Goal: Task Accomplishment & Management: Use online tool/utility

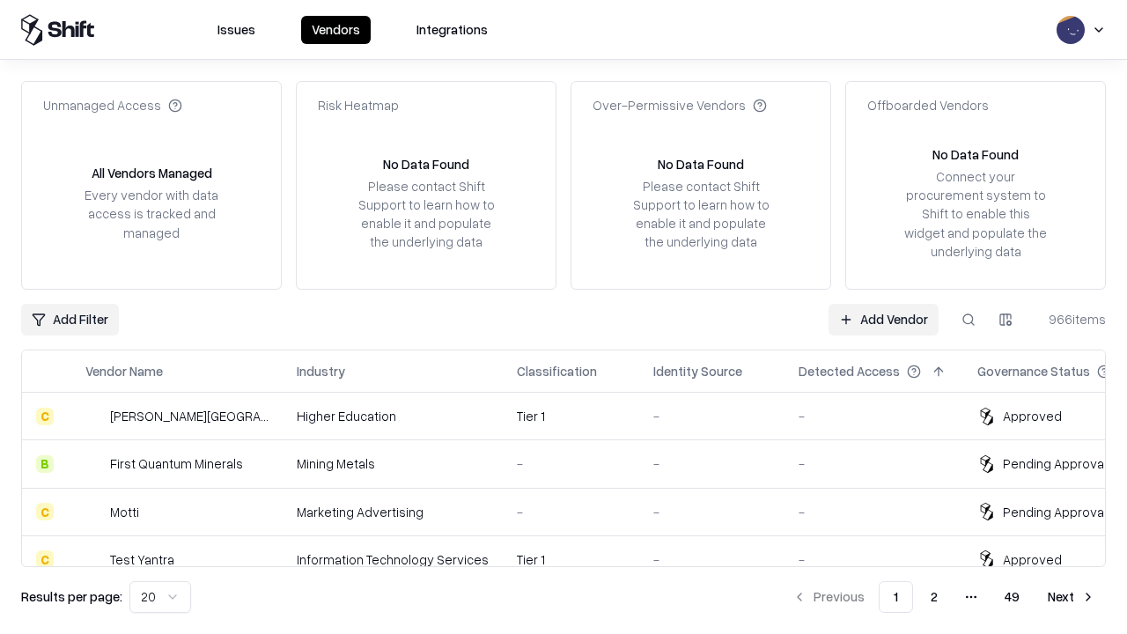
click at [883, 319] on link "Add Vendor" at bounding box center [883, 320] width 110 height 32
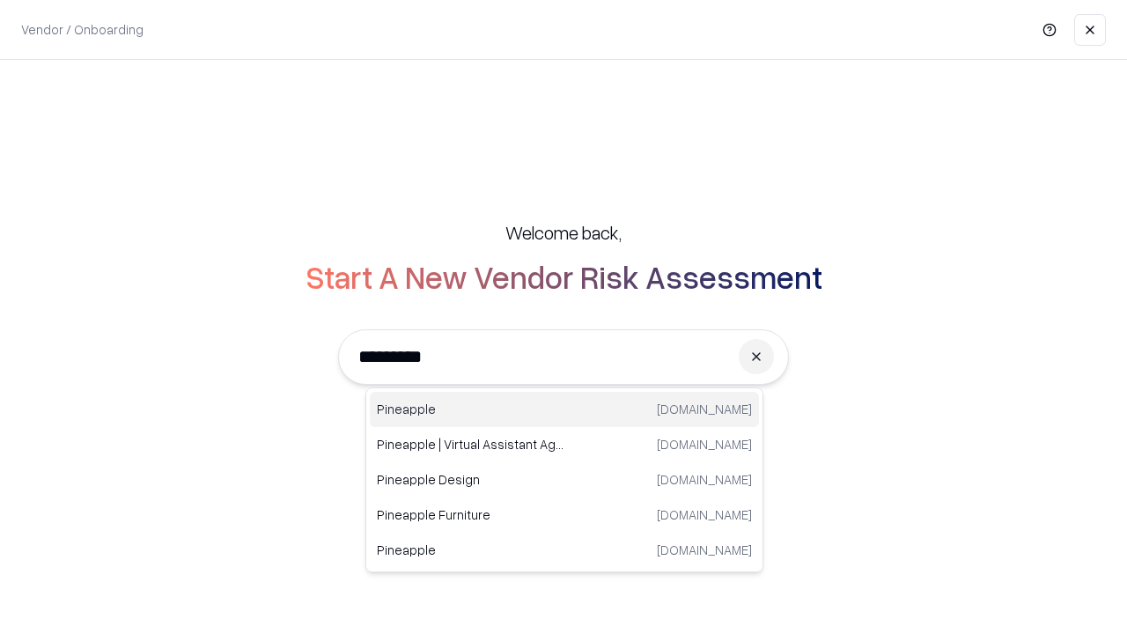
click at [564, 409] on div "Pineapple [DOMAIN_NAME]" at bounding box center [564, 409] width 389 height 35
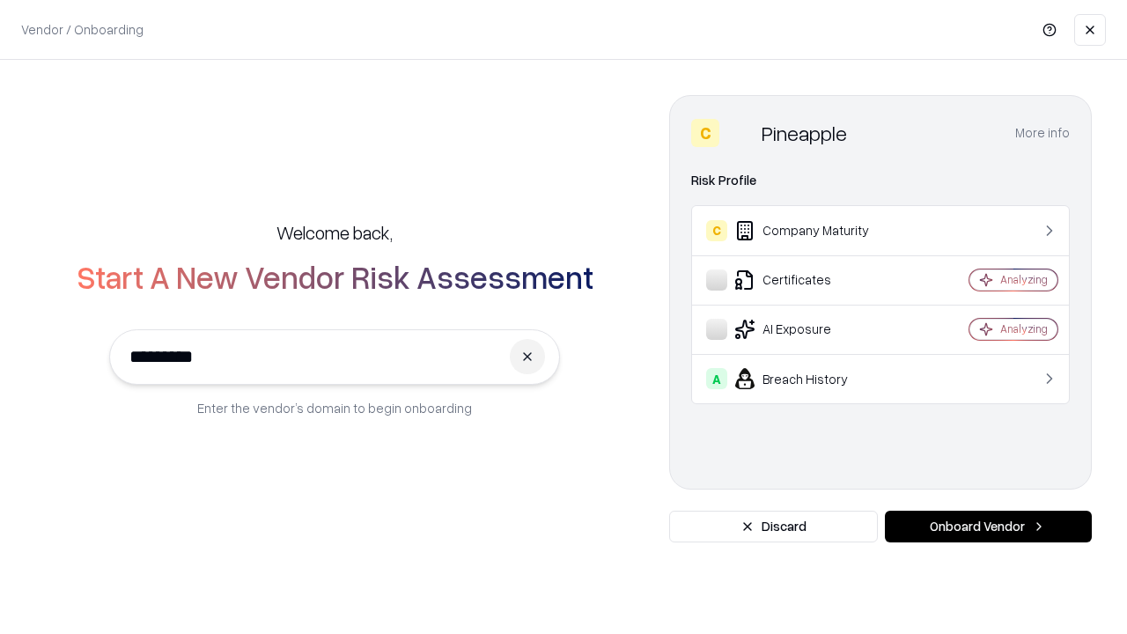
type input "*********"
click at [988, 526] on button "Onboard Vendor" at bounding box center [988, 527] width 207 height 32
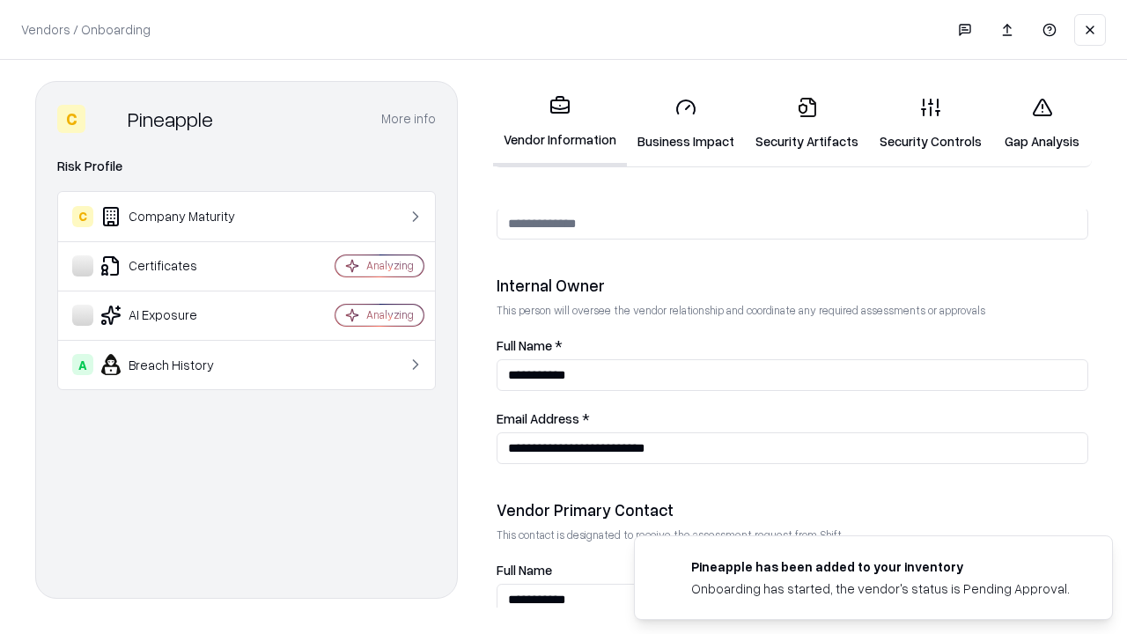
scroll to position [912, 0]
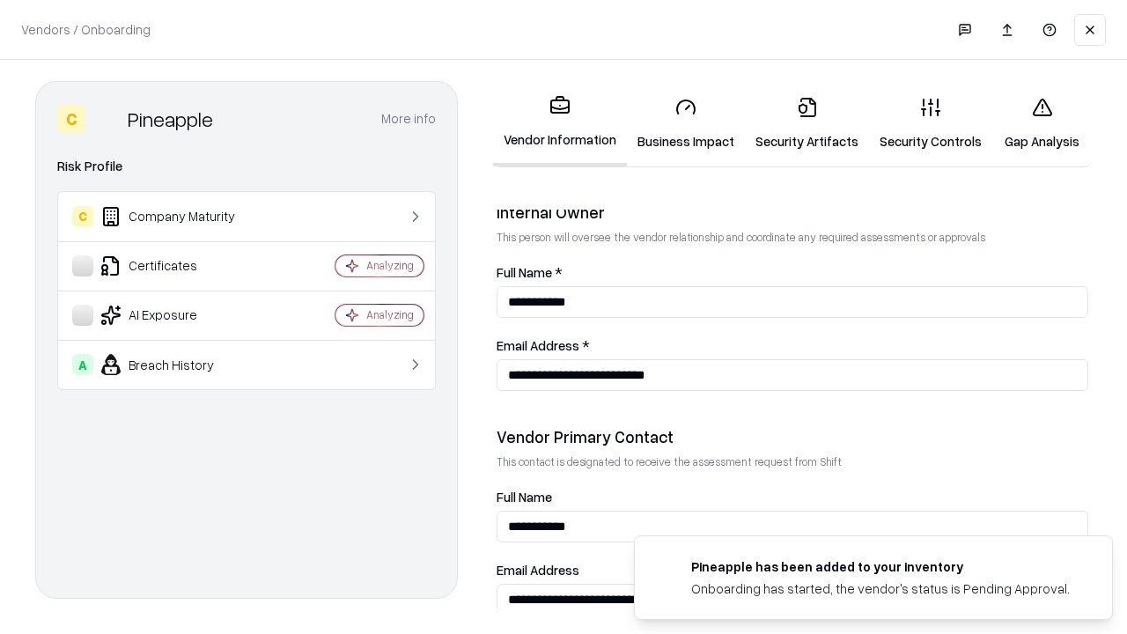
click at [806, 123] on link "Security Artifacts" at bounding box center [807, 124] width 124 height 82
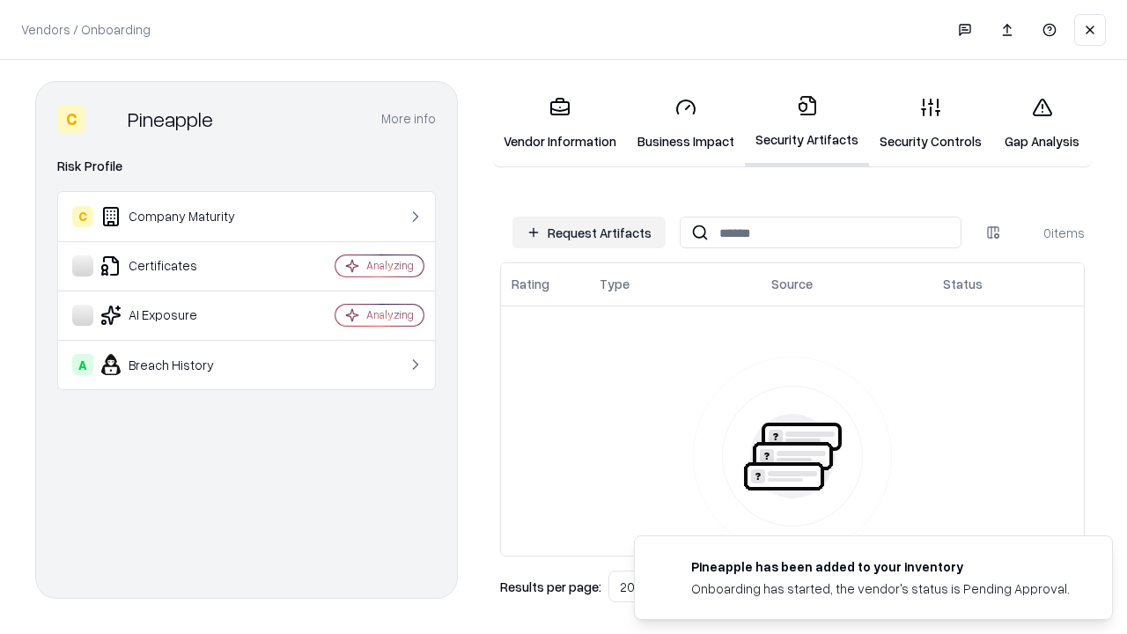
click at [589, 232] on button "Request Artifacts" at bounding box center [588, 233] width 153 height 32
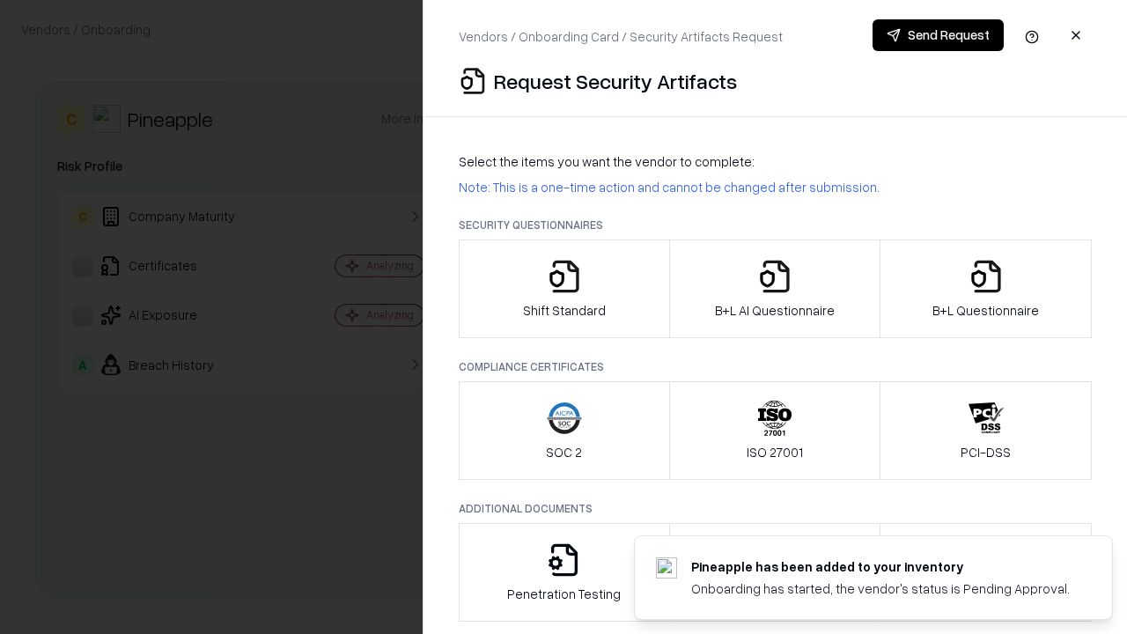
click at [985, 289] on icon "button" at bounding box center [985, 276] width 35 height 35
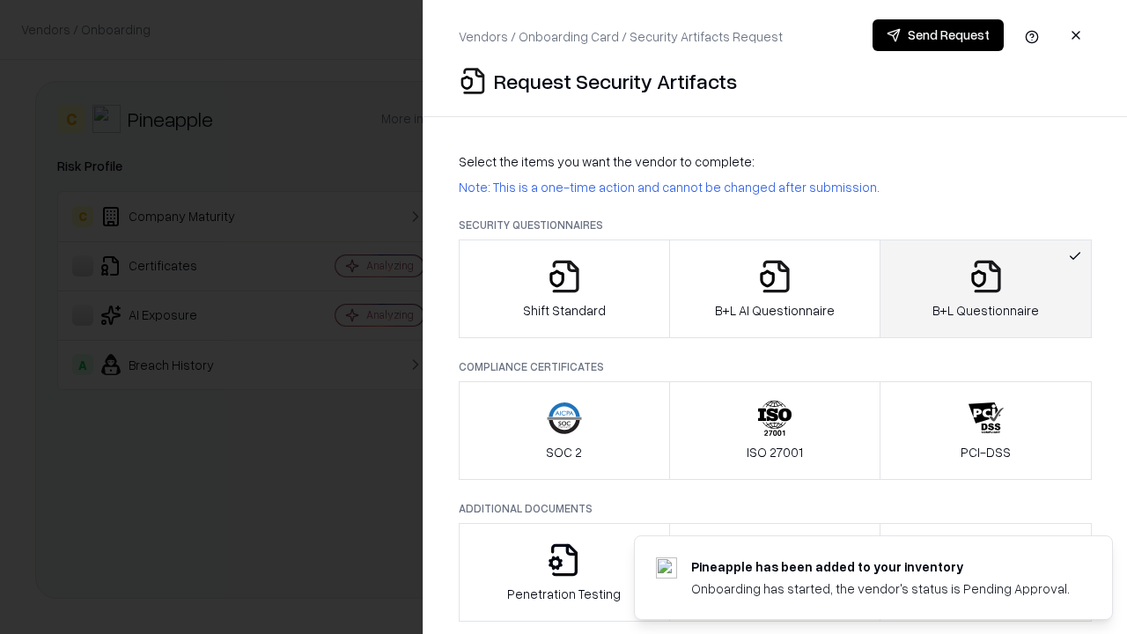
click at [774, 289] on icon "button" at bounding box center [774, 276] width 35 height 35
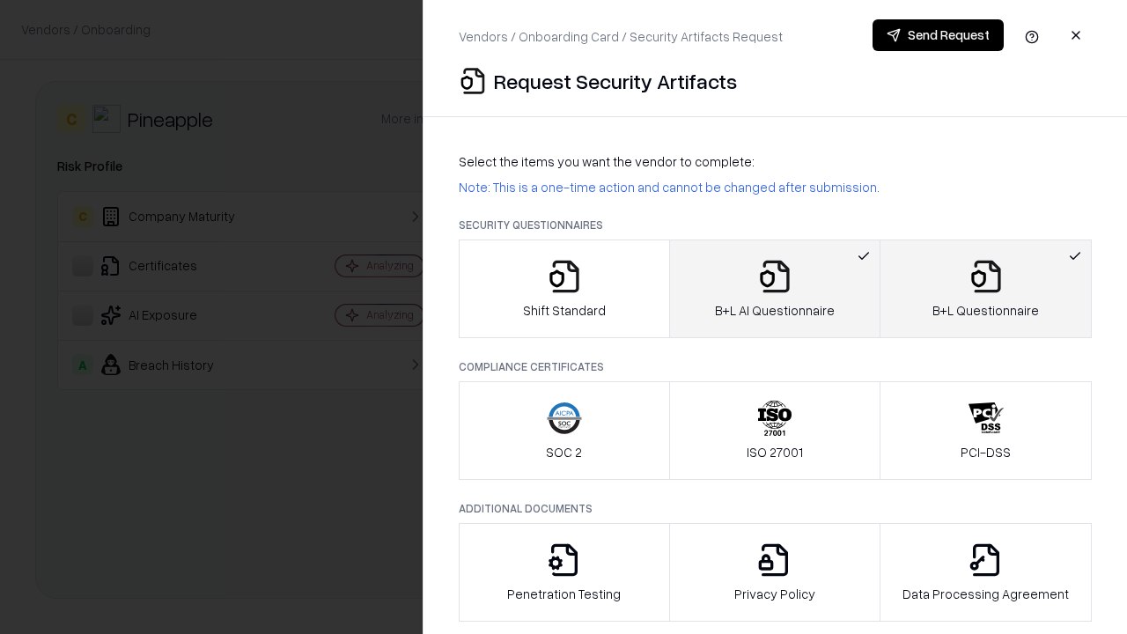
click at [937, 35] on button "Send Request" at bounding box center [937, 35] width 131 height 32
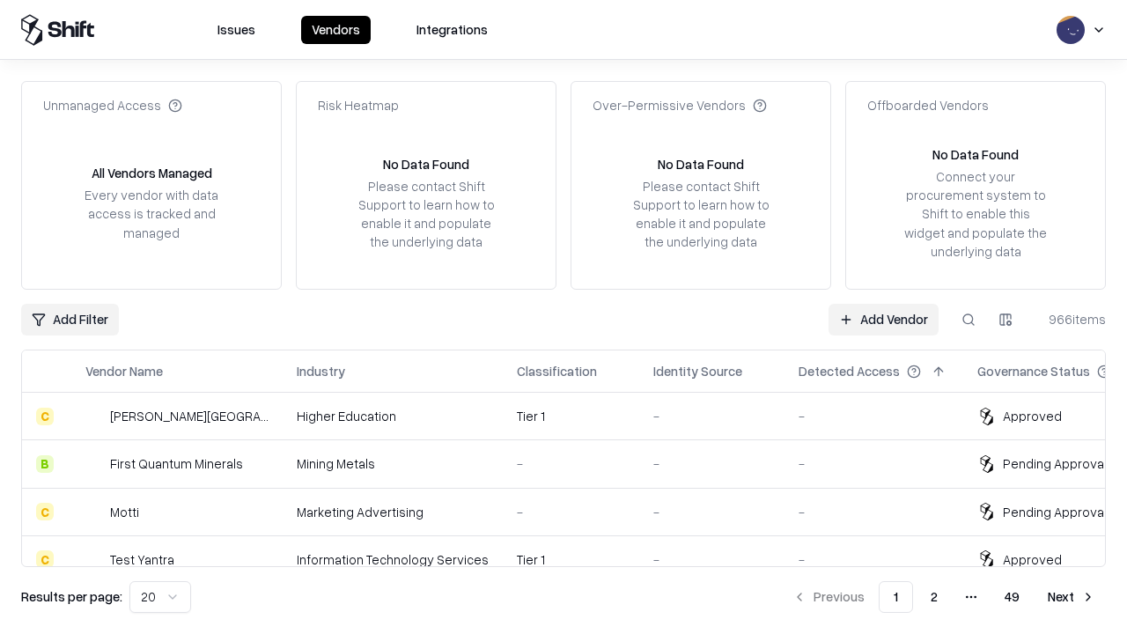
click at [883, 319] on link "Add Vendor" at bounding box center [883, 320] width 110 height 32
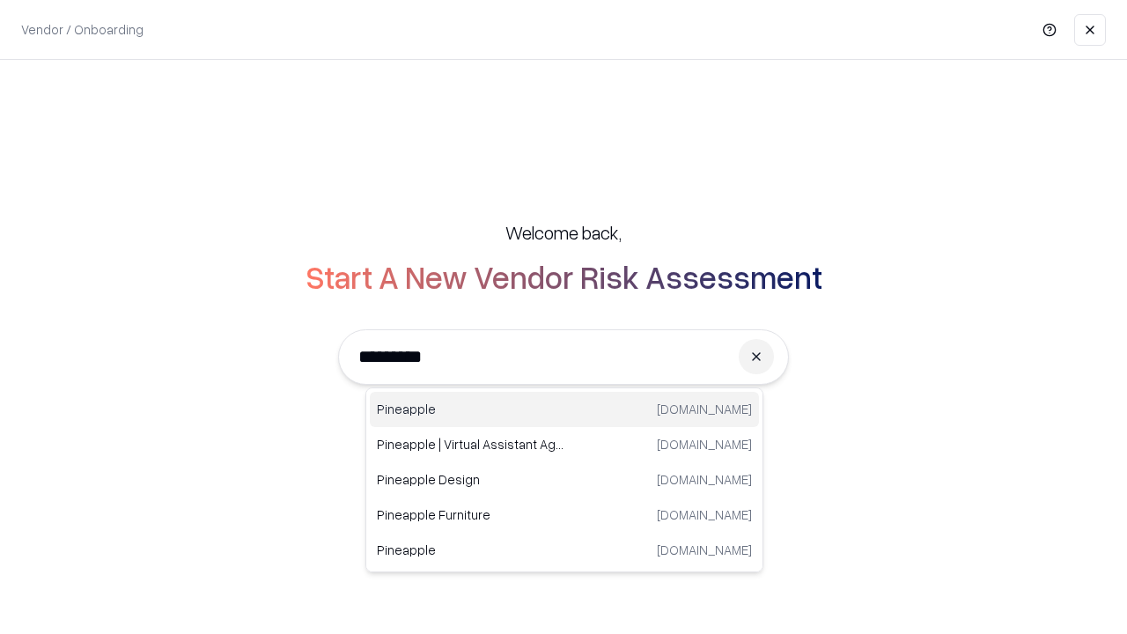
click at [564, 409] on div "Pineapple [DOMAIN_NAME]" at bounding box center [564, 409] width 389 height 35
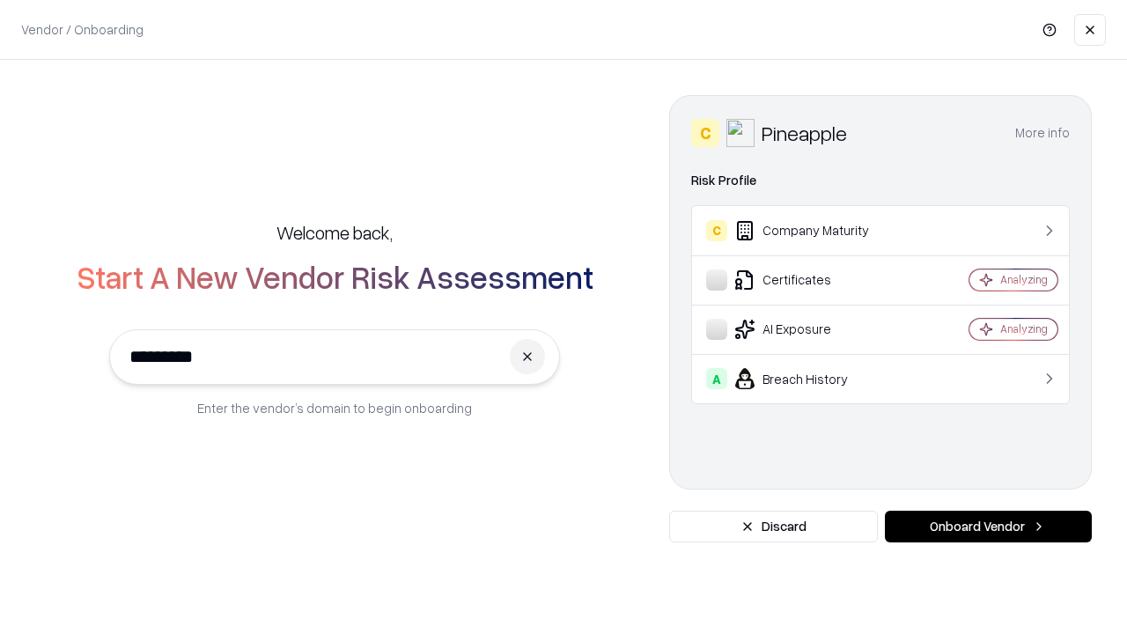
type input "*********"
click at [988, 526] on button "Onboard Vendor" at bounding box center [988, 527] width 207 height 32
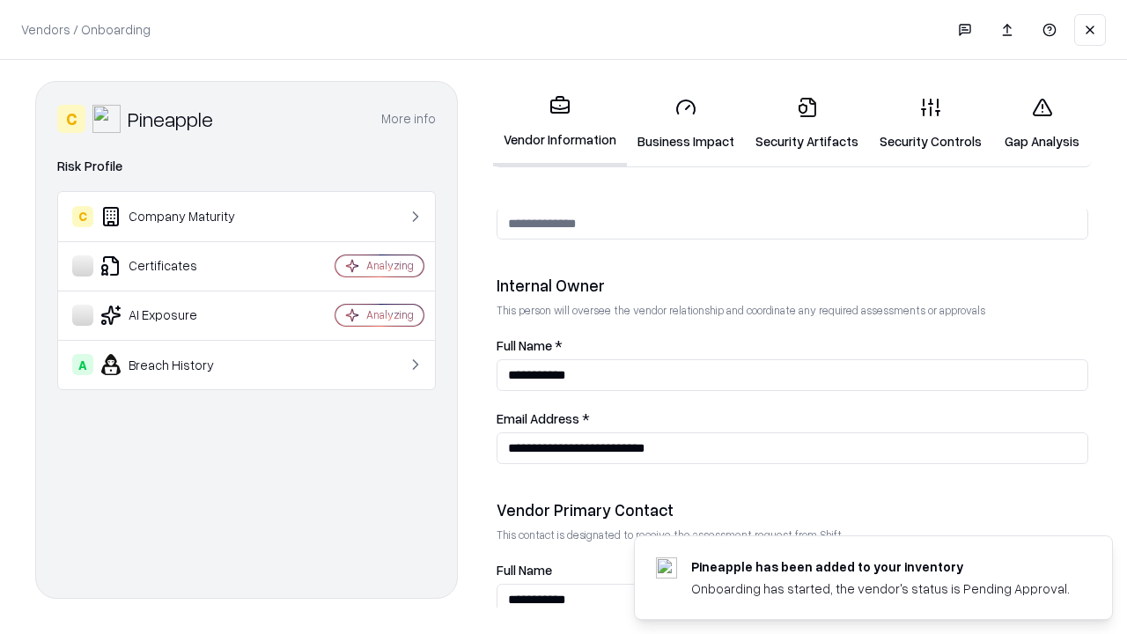
scroll to position [912, 0]
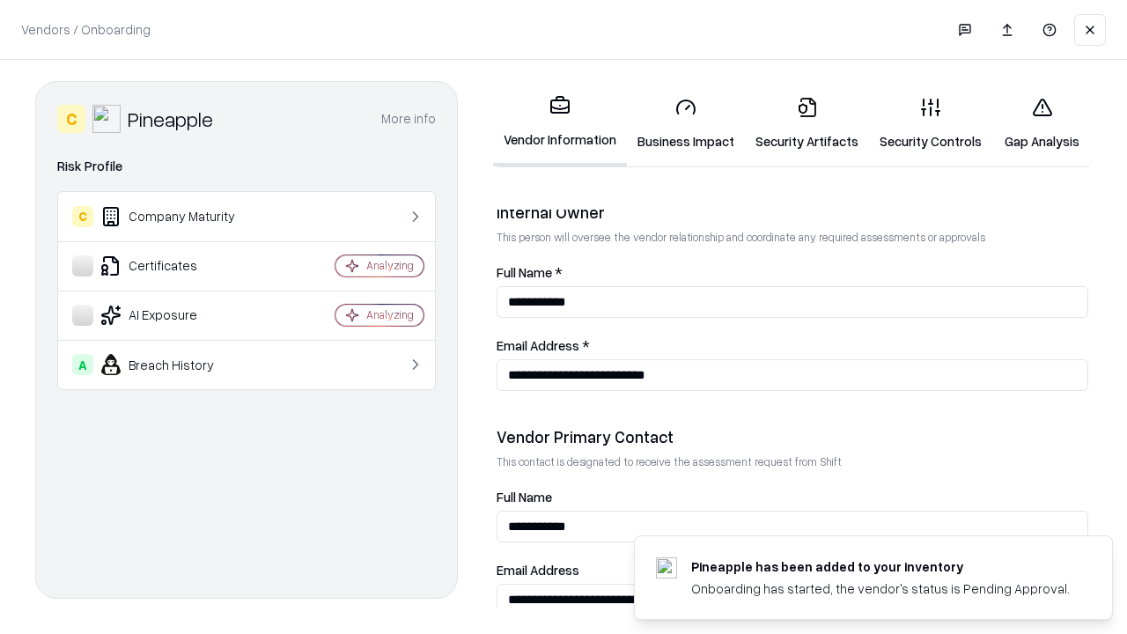
click at [1041, 123] on link "Gap Analysis" at bounding box center [1041, 124] width 99 height 82
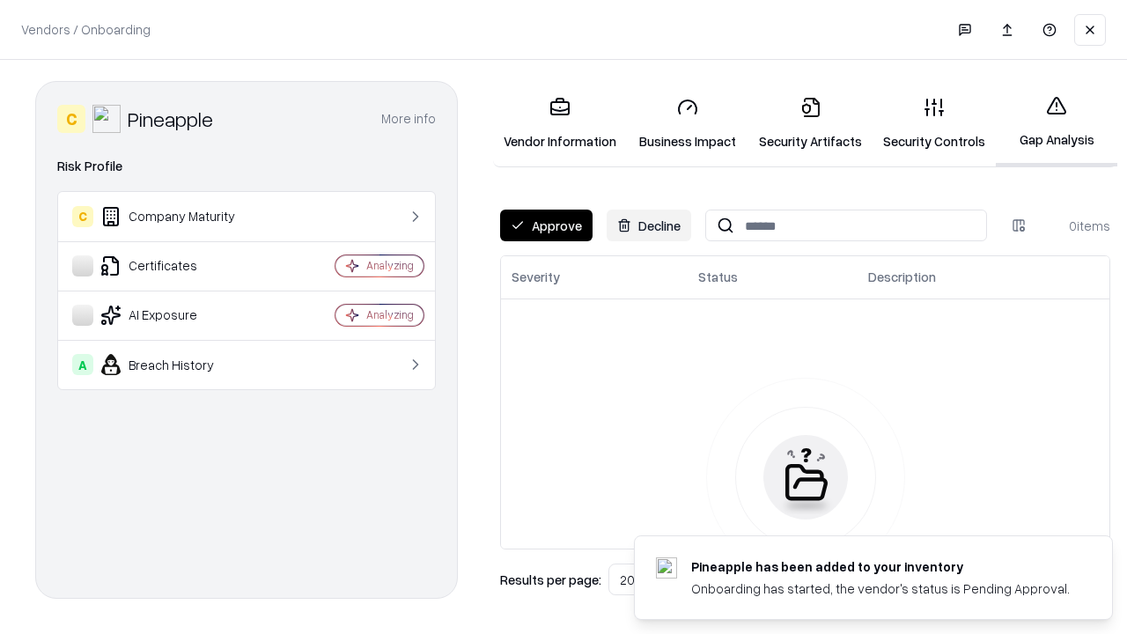
click at [546, 225] on button "Approve" at bounding box center [546, 225] width 92 height 32
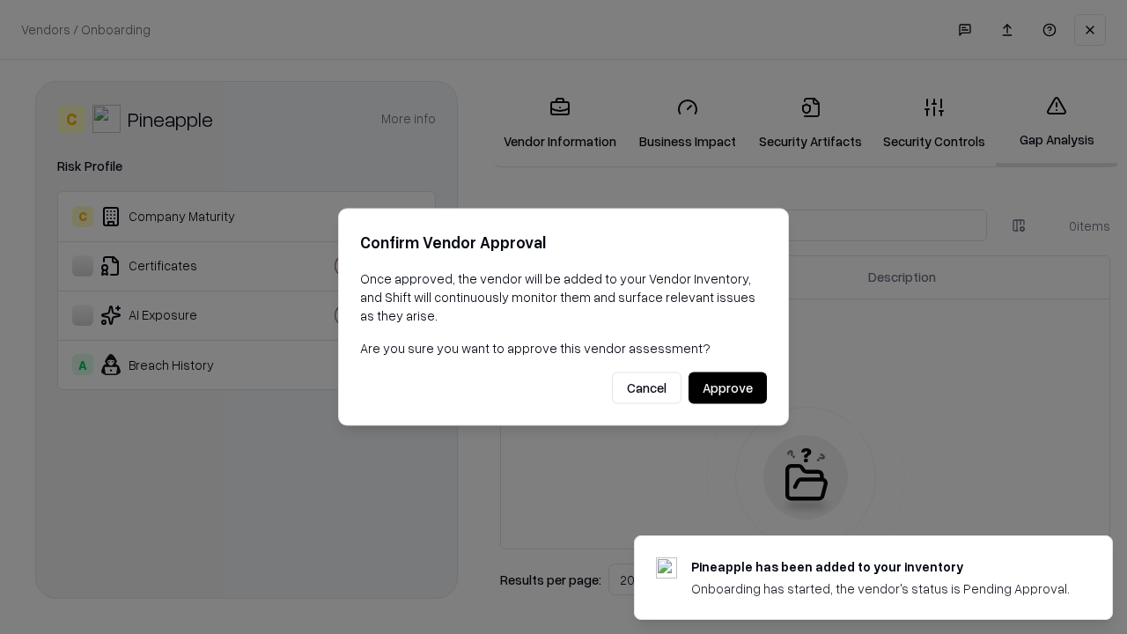
click at [727, 387] on button "Approve" at bounding box center [727, 388] width 78 height 32
